Goal: Transaction & Acquisition: Purchase product/service

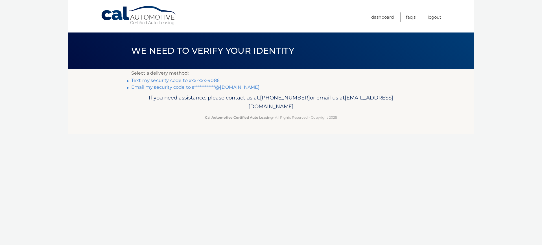
click at [162, 79] on link "Text my security code to xxx-xxx-9086" at bounding box center [175, 80] width 88 height 5
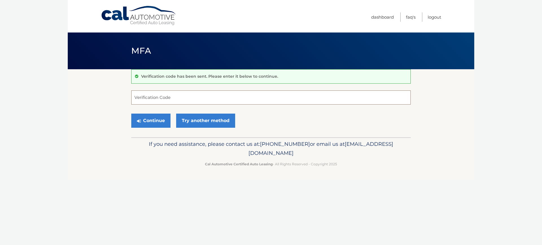
click at [166, 94] on input "Verification Code" at bounding box center [270, 97] width 279 height 14
type input "878899"
click at [156, 120] on button "Continue" at bounding box center [150, 120] width 39 height 14
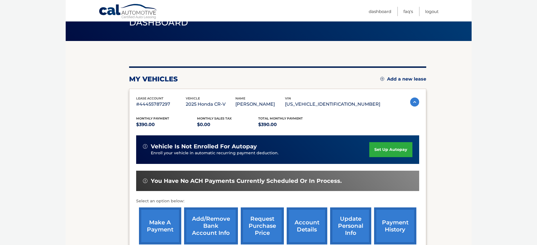
scroll to position [56, 0]
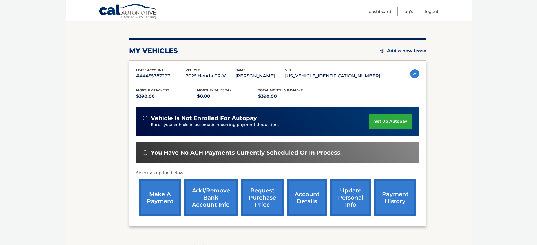
click at [160, 195] on link "make a payment" at bounding box center [160, 197] width 42 height 37
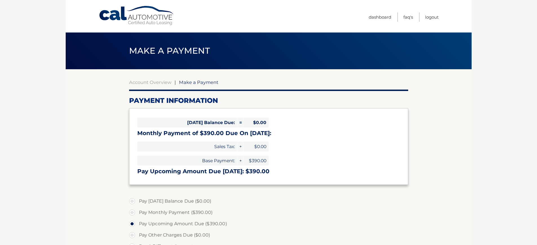
select select "MmQ5MjQyMTAtYmRjNy00ZjA2LWE2MDAtNWVmYjZlMmUxNDRi"
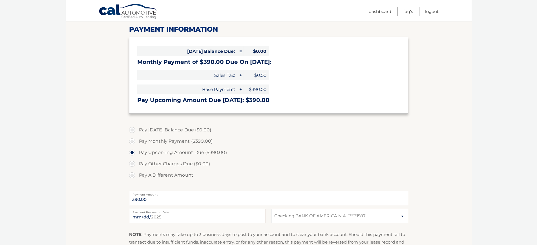
scroll to position [85, 0]
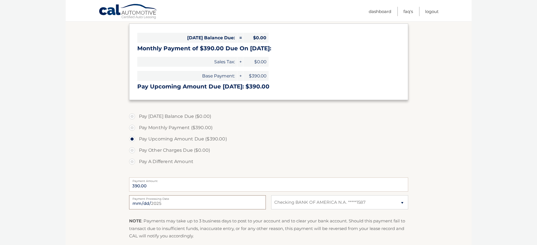
click at [159, 206] on input "2025-09-21" at bounding box center [197, 202] width 137 height 14
type input "2025-09-24"
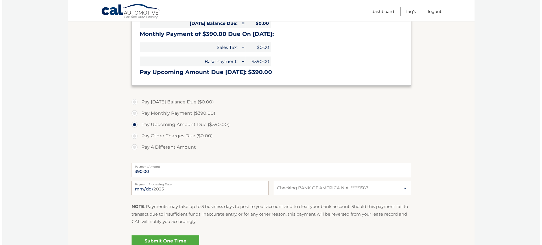
scroll to position [113, 0]
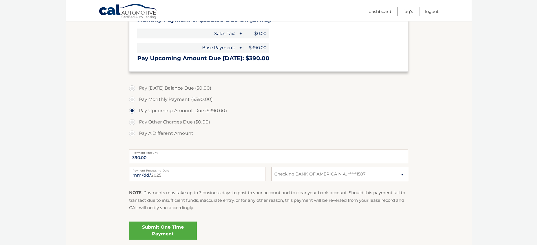
click at [404, 175] on select "Select Bank Account Checking BANK OF AMERICA N.A. *****1587" at bounding box center [339, 174] width 137 height 14
click at [271, 167] on select "Select Bank Account Checking BANK OF AMERICA N.A. *****1587" at bounding box center [339, 174] width 137 height 14
click at [166, 230] on link "Submit One Time Payment" at bounding box center [163, 230] width 68 height 18
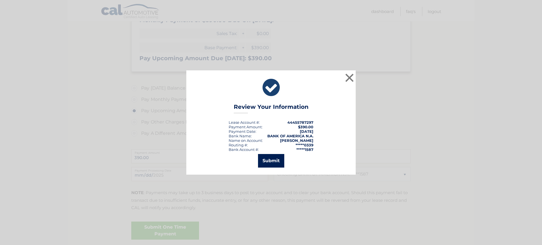
click at [276, 159] on button "Submit" at bounding box center [271, 161] width 26 height 14
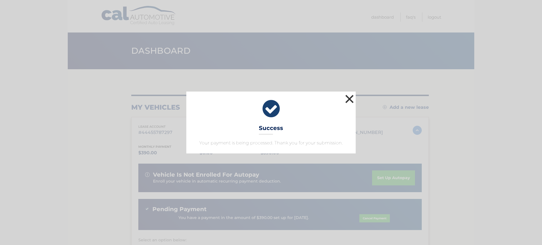
click at [349, 98] on button "×" at bounding box center [349, 98] width 11 height 11
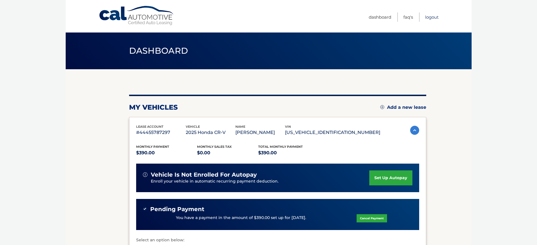
click at [435, 17] on link "Logout" at bounding box center [432, 16] width 14 height 9
